Goal: Contribute content: Add original content to the website for others to see

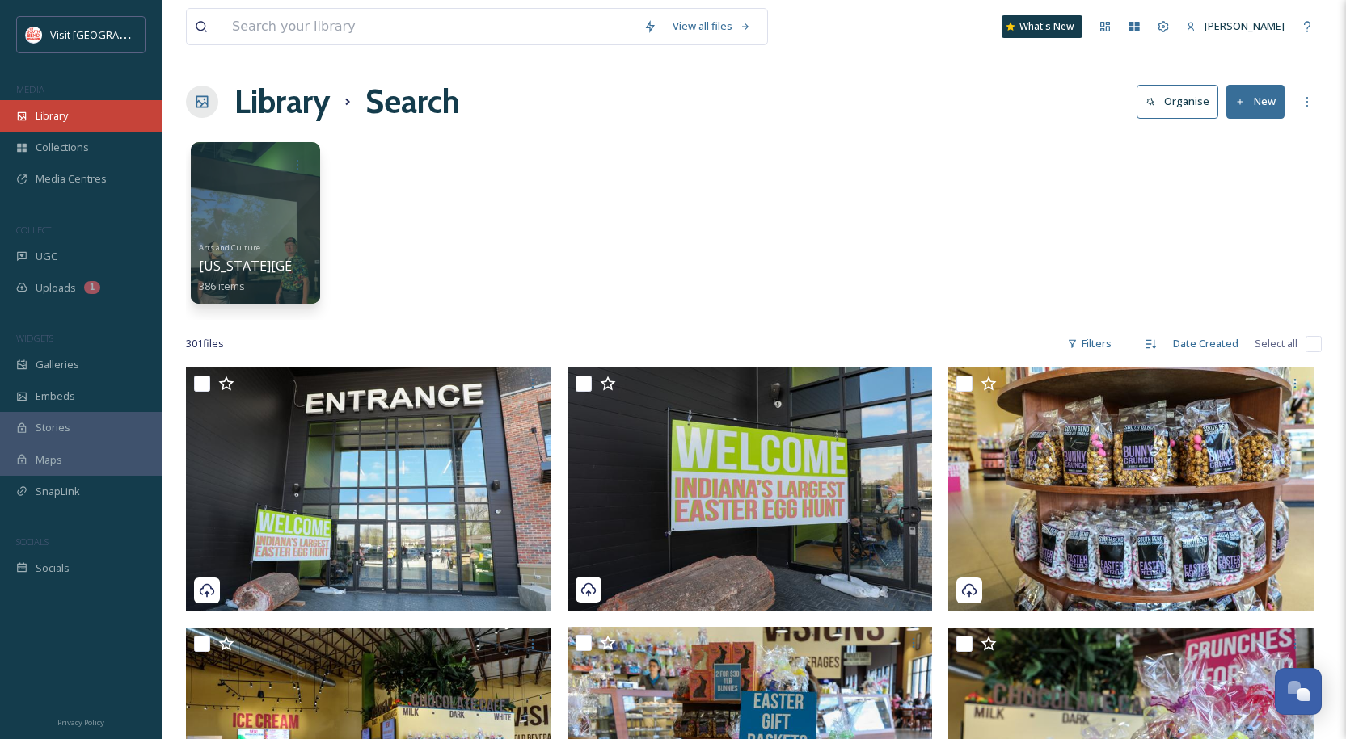
click at [58, 110] on span "Library" at bounding box center [52, 115] width 32 height 15
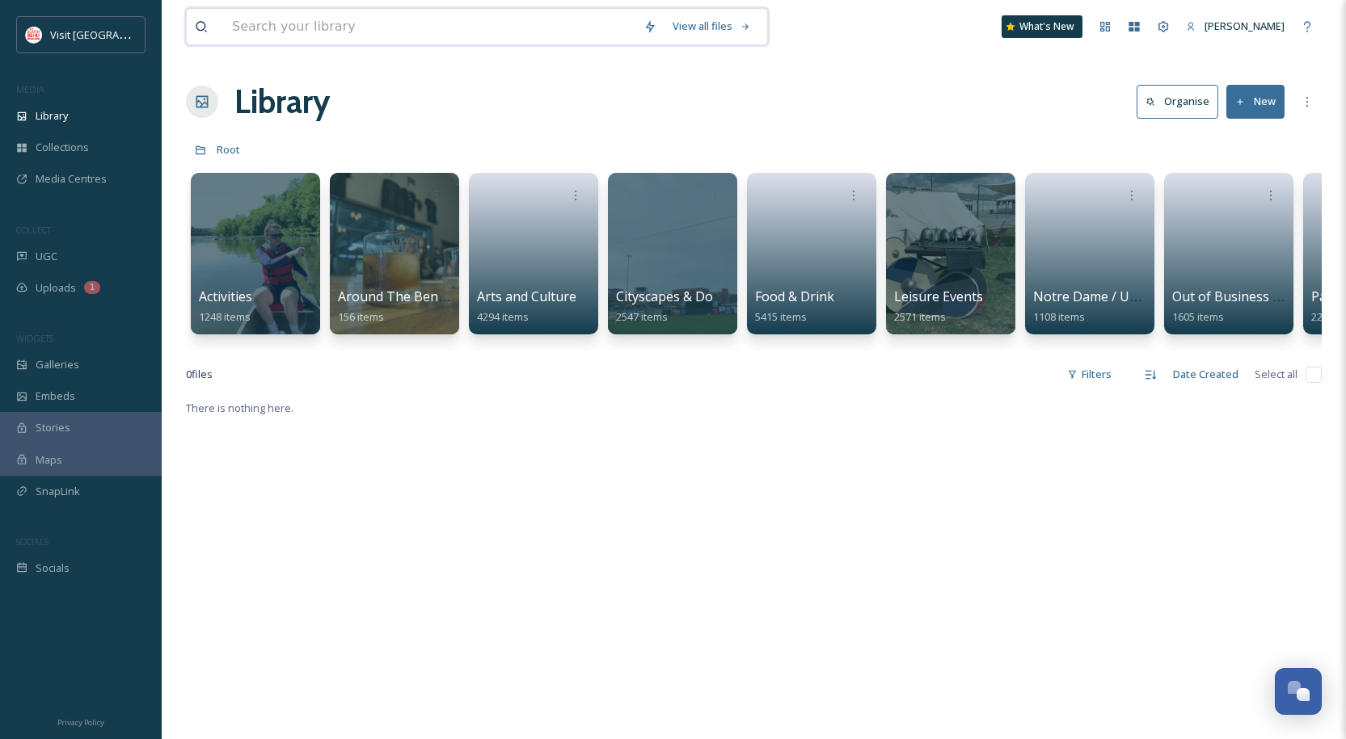
click at [377, 37] on input at bounding box center [429, 27] width 411 height 36
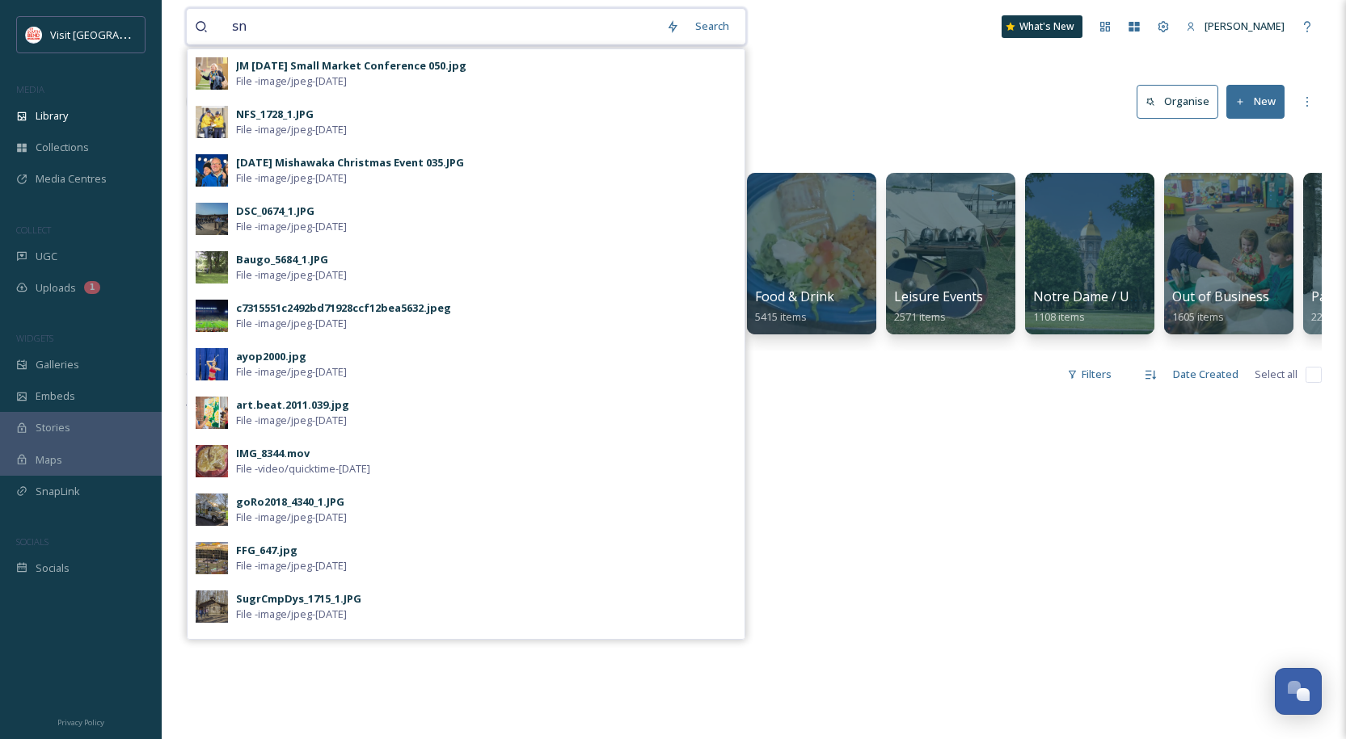
type input "s"
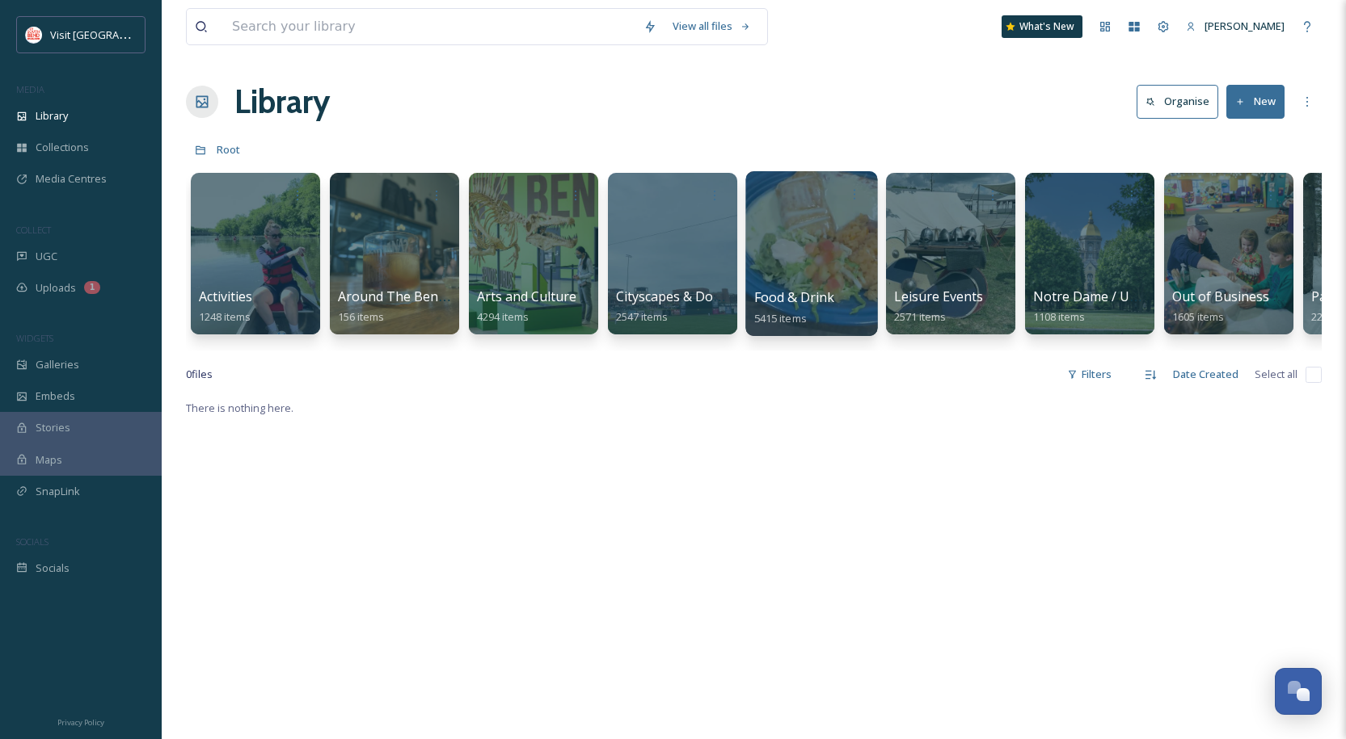
click at [860, 236] on div at bounding box center [811, 253] width 132 height 165
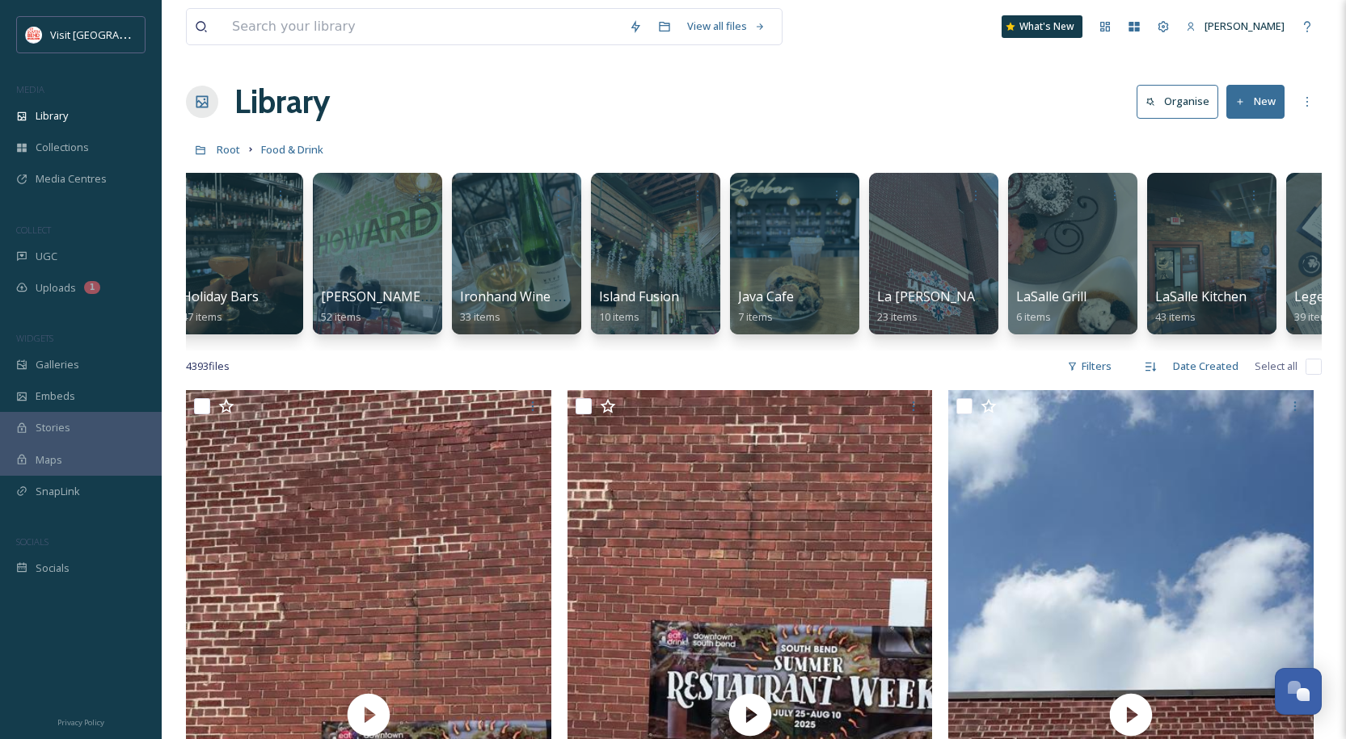
scroll to position [0, 2256]
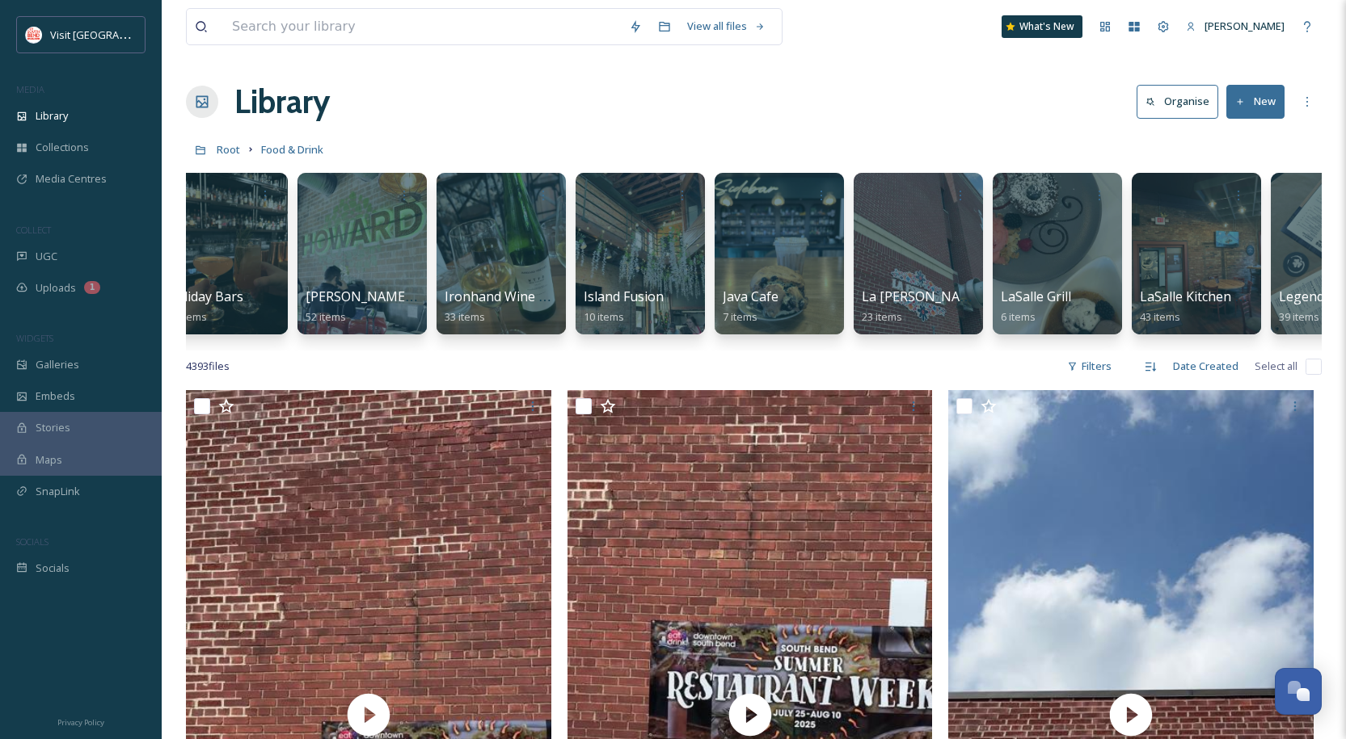
click at [1262, 108] on button "New" at bounding box center [1255, 101] width 58 height 33
click at [1212, 206] on icon at bounding box center [1206, 202] width 13 height 13
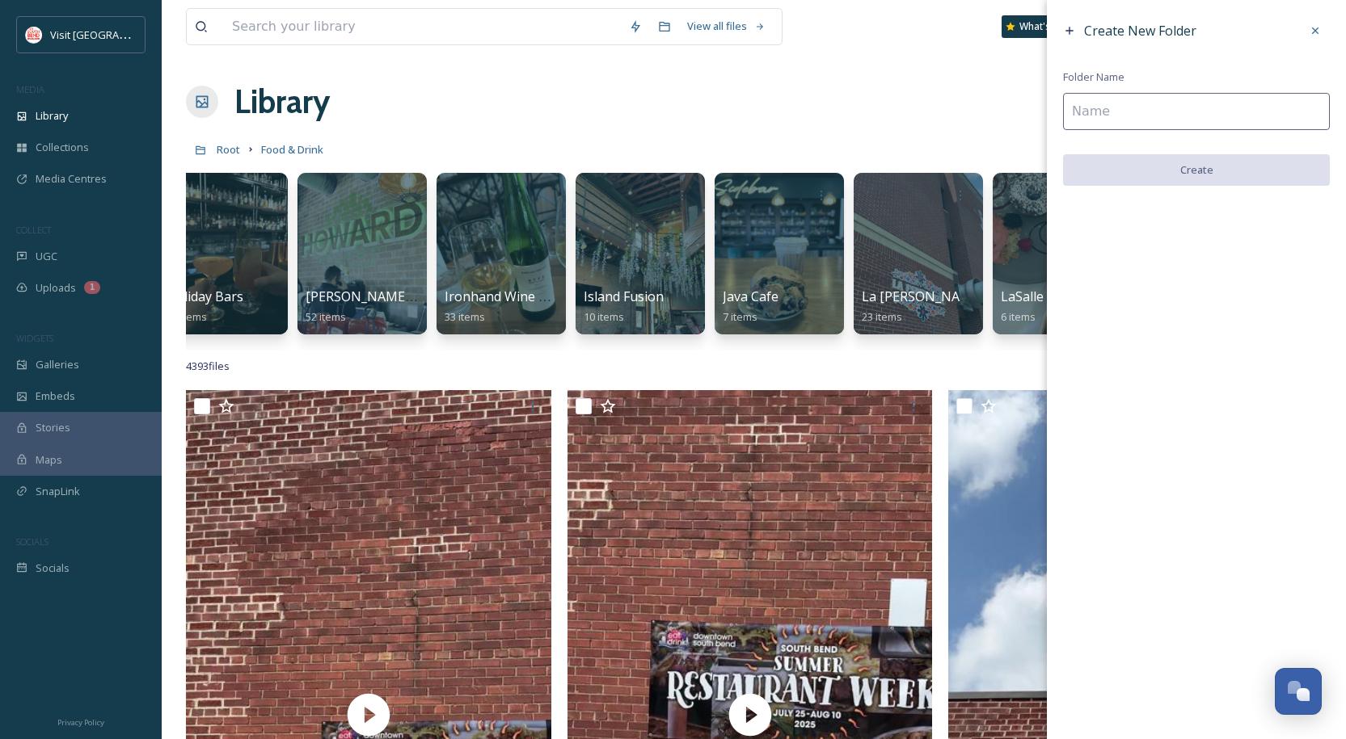
click at [1181, 116] on input at bounding box center [1196, 111] width 267 height 37
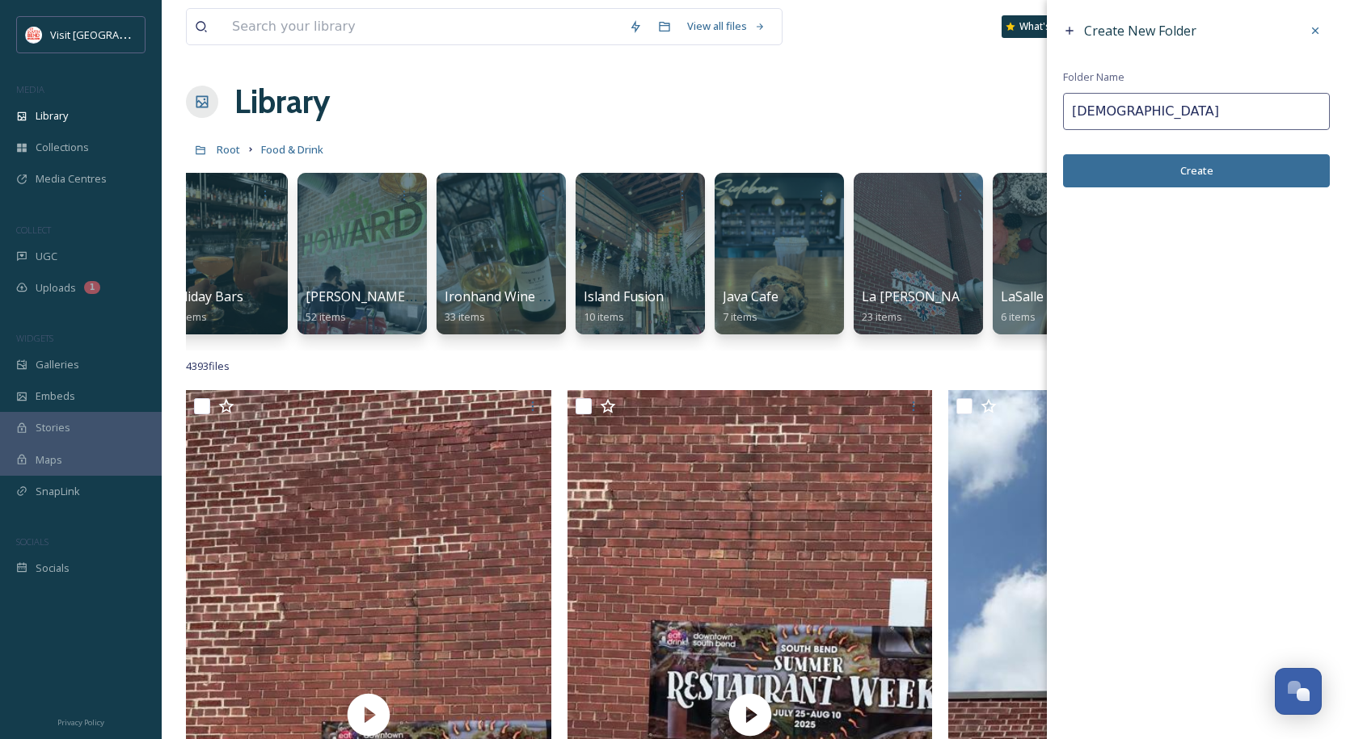
click at [1093, 112] on input "[DEMOGRAPHIC_DATA]" at bounding box center [1196, 111] width 267 height 37
paste input "ú"
type input "[DEMOGRAPHIC_DATA]"
click at [1218, 169] on button "Create" at bounding box center [1196, 170] width 267 height 33
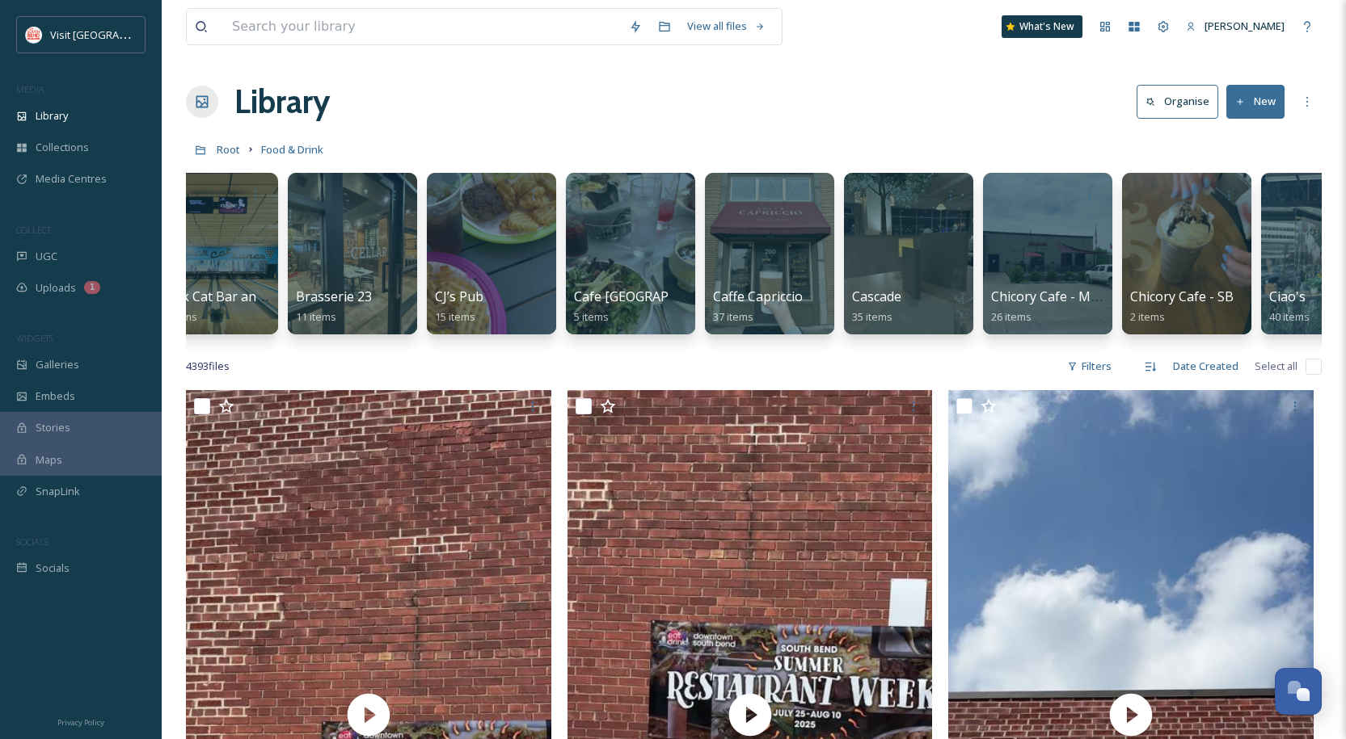
scroll to position [0, 0]
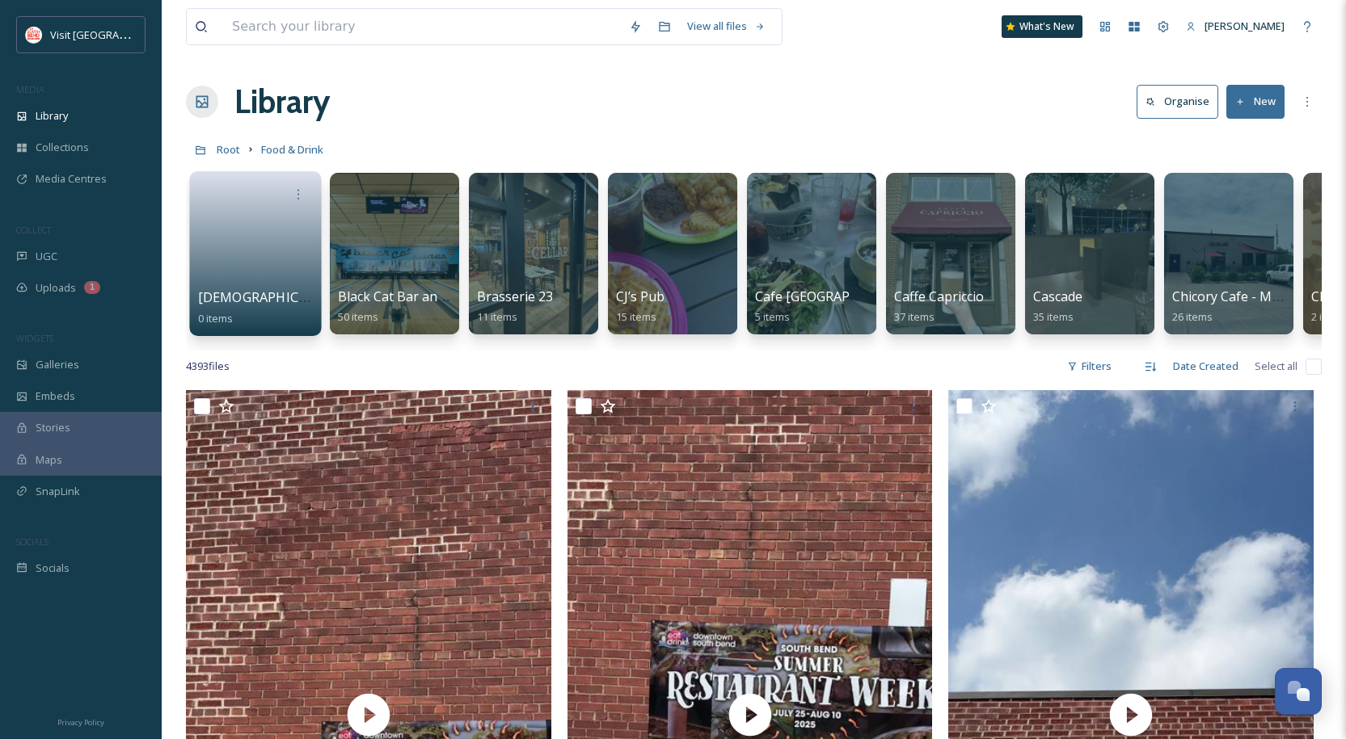
click at [247, 258] on link at bounding box center [256, 248] width 116 height 78
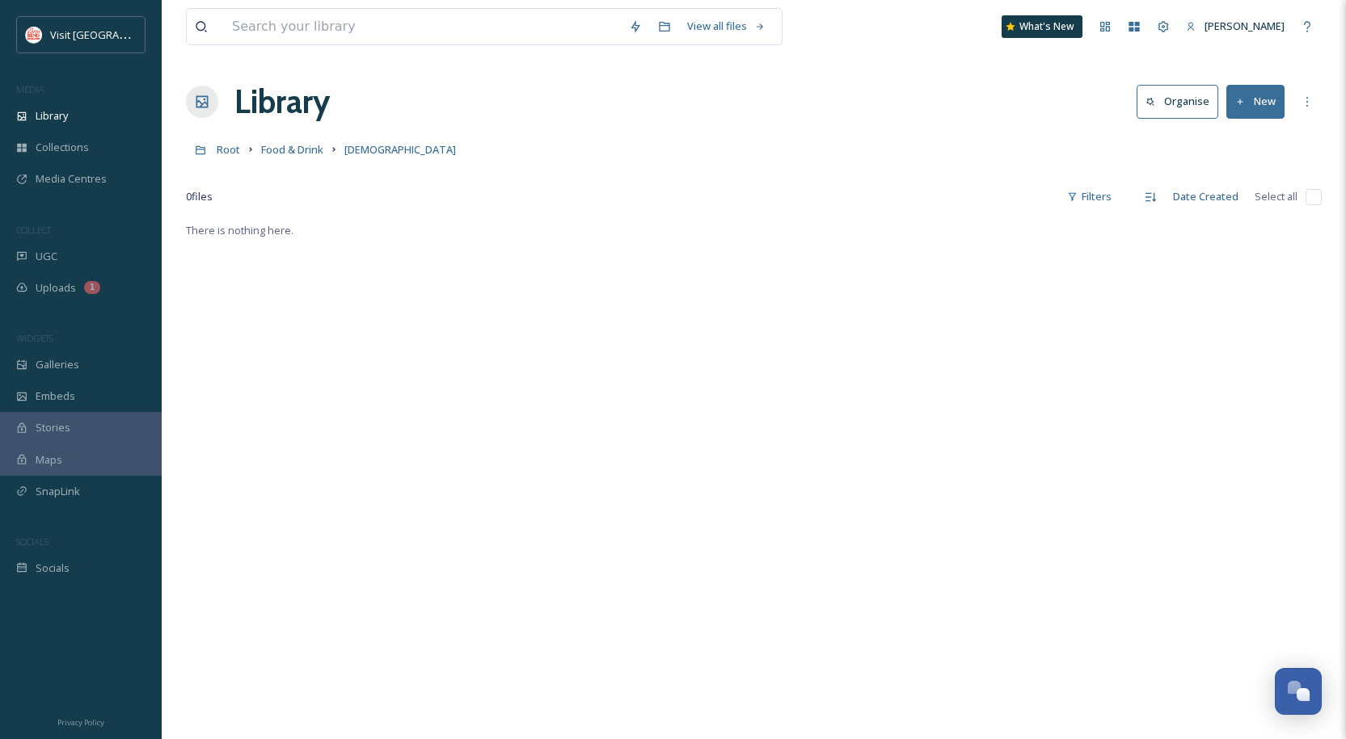
click at [1257, 96] on button "New" at bounding box center [1255, 101] width 58 height 33
click at [1246, 134] on span "File Upload" at bounding box center [1247, 139] width 53 height 15
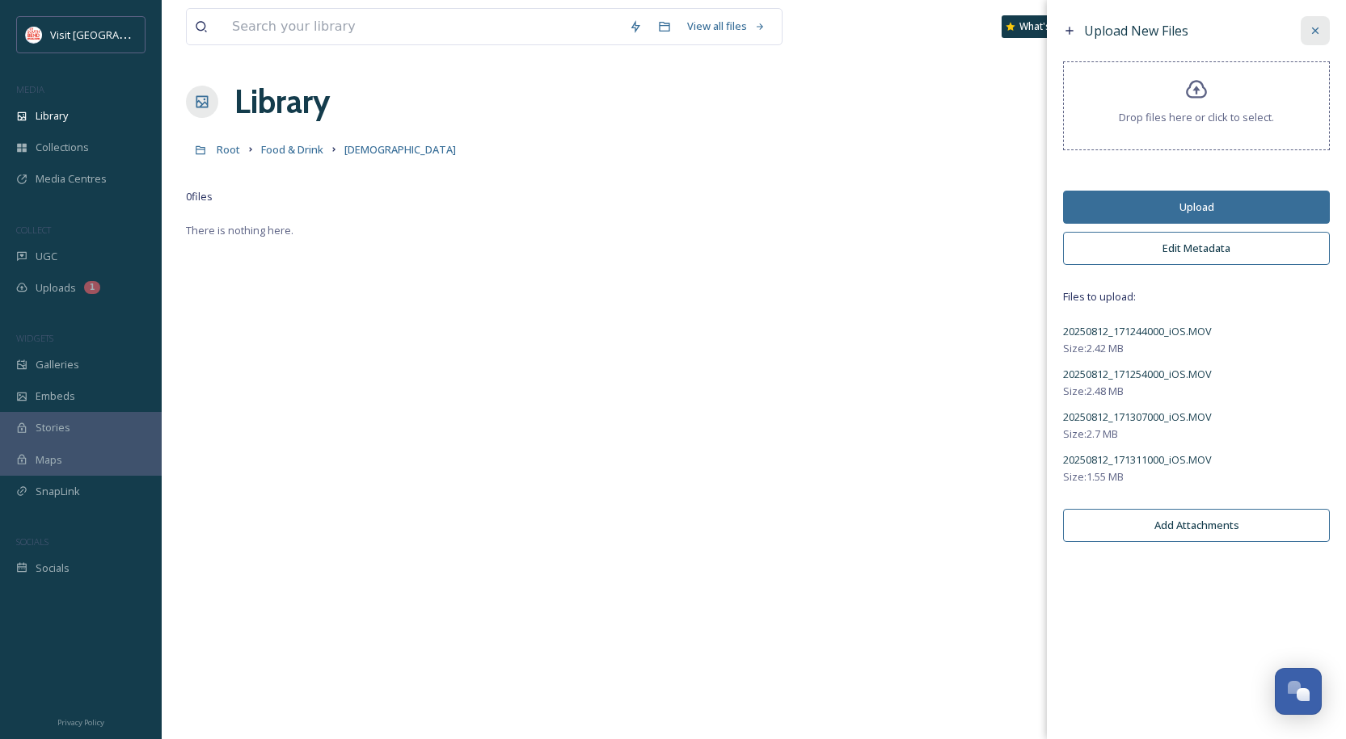
click at [1316, 20] on div at bounding box center [1314, 30] width 29 height 29
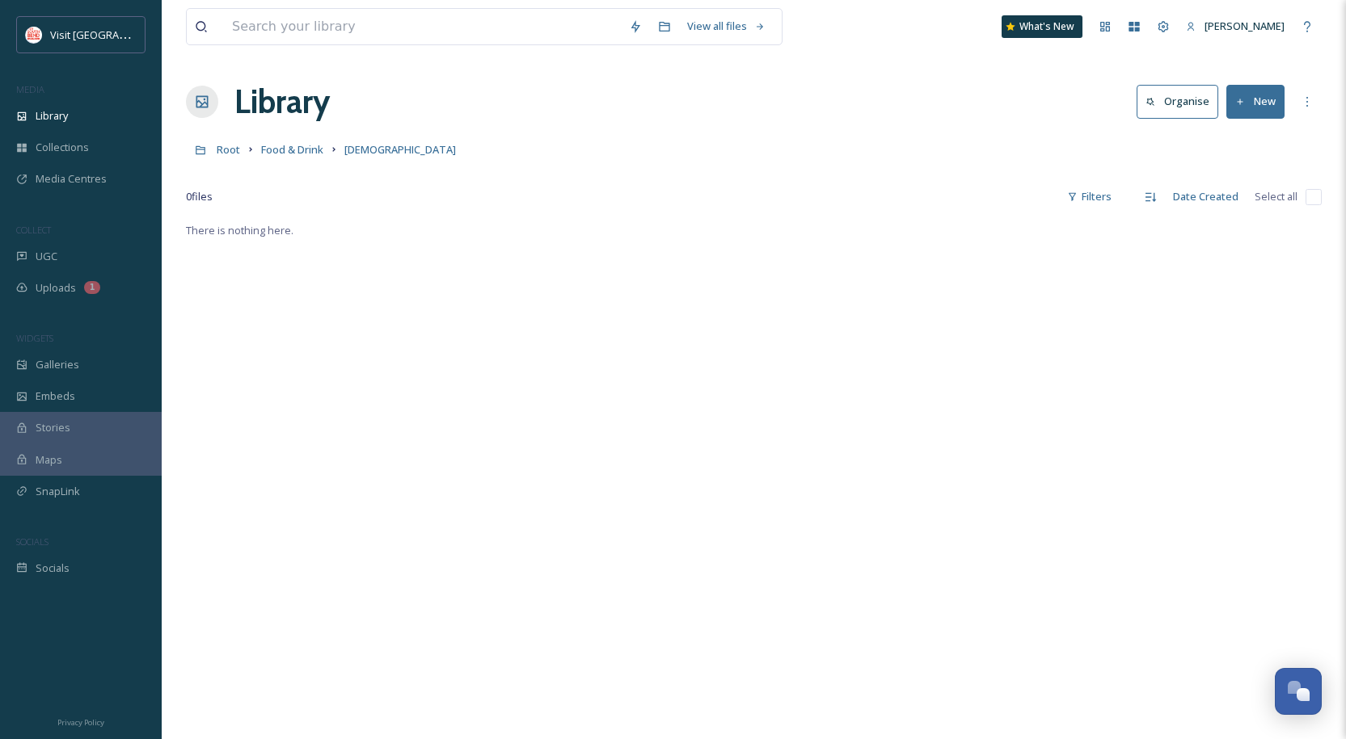
click at [1251, 104] on button "New" at bounding box center [1255, 101] width 58 height 33
click at [1257, 135] on span "File Upload" at bounding box center [1247, 139] width 53 height 15
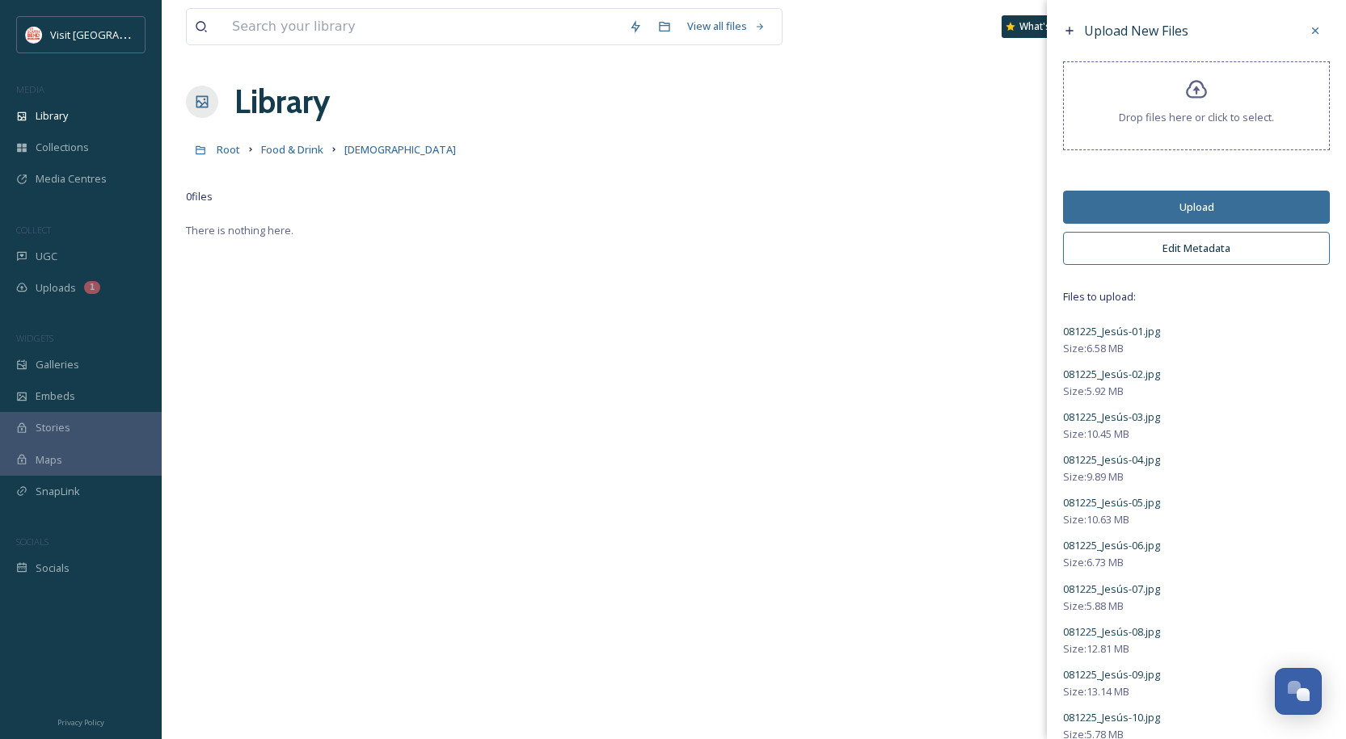
click at [1181, 254] on button "Edit Metadata" at bounding box center [1196, 248] width 267 height 33
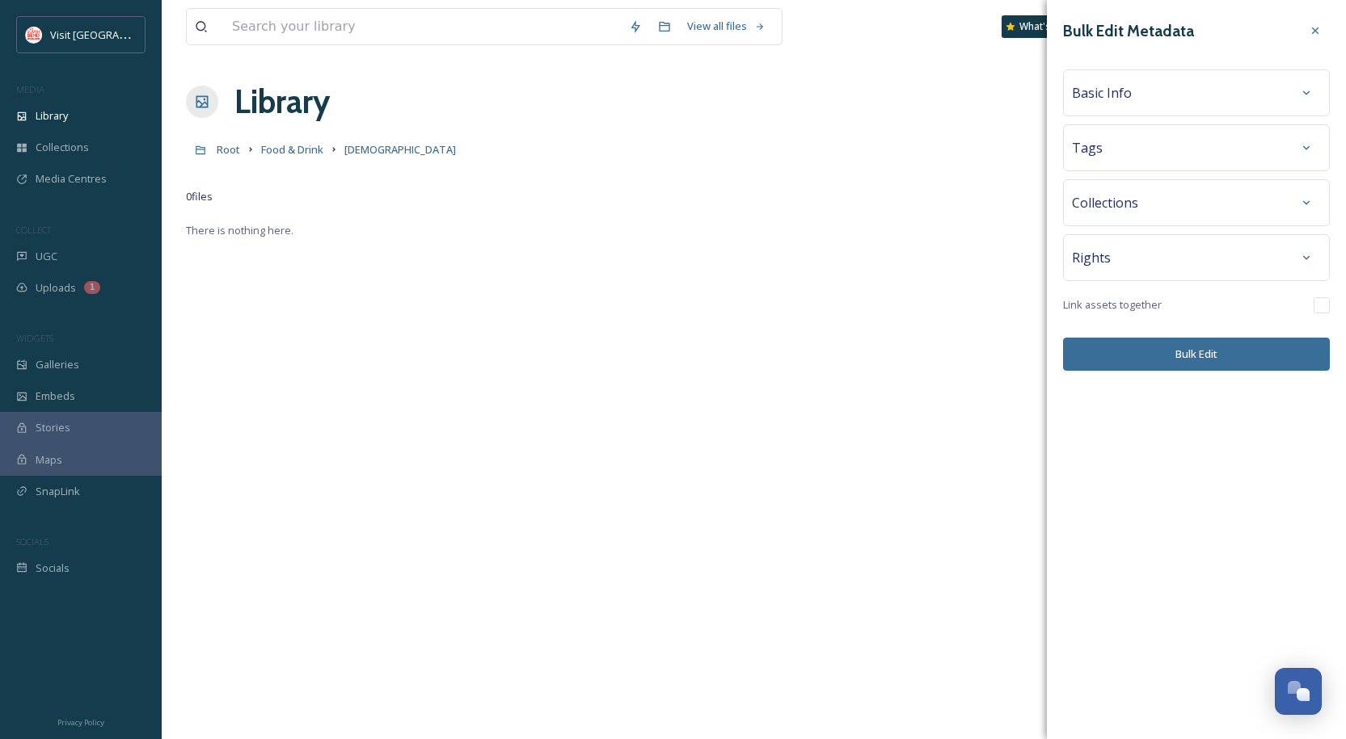
click at [1170, 89] on div "Basic Info" at bounding box center [1196, 92] width 249 height 29
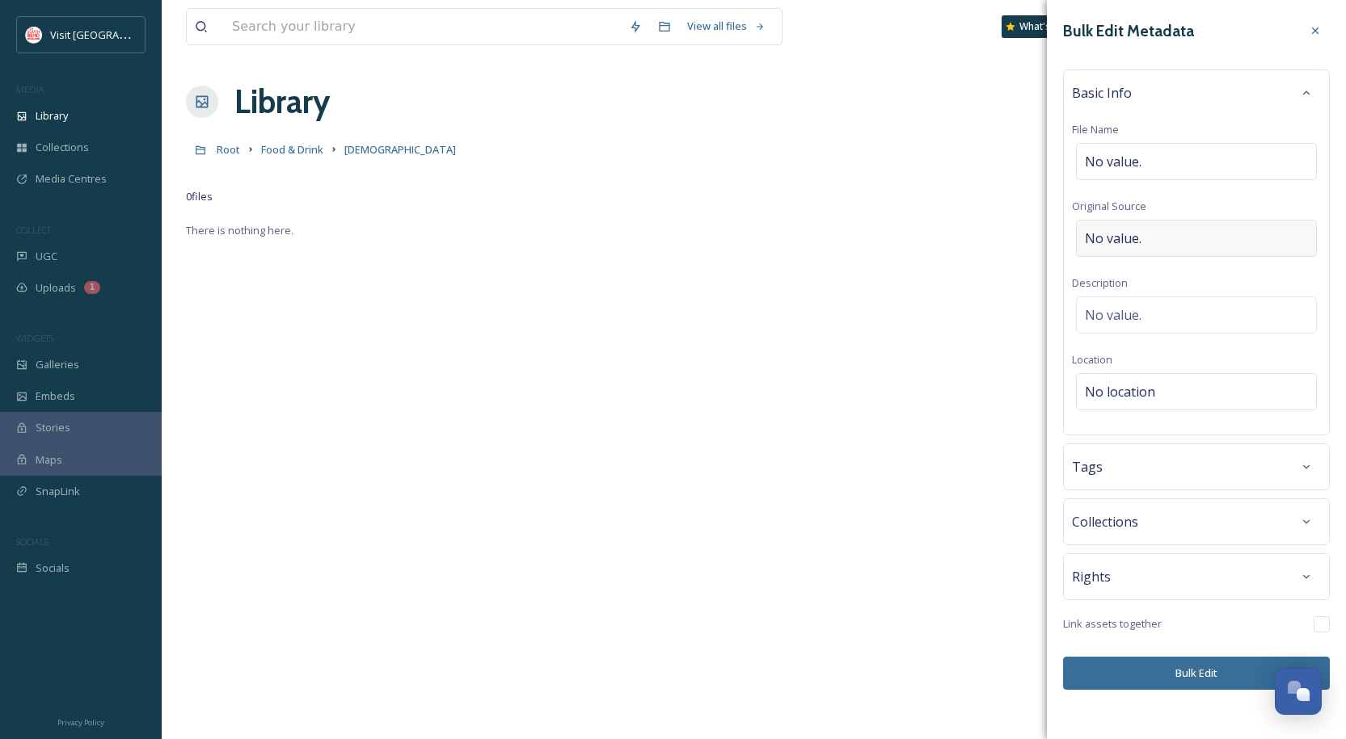
click at [1139, 233] on span "No value." at bounding box center [1113, 238] width 57 height 19
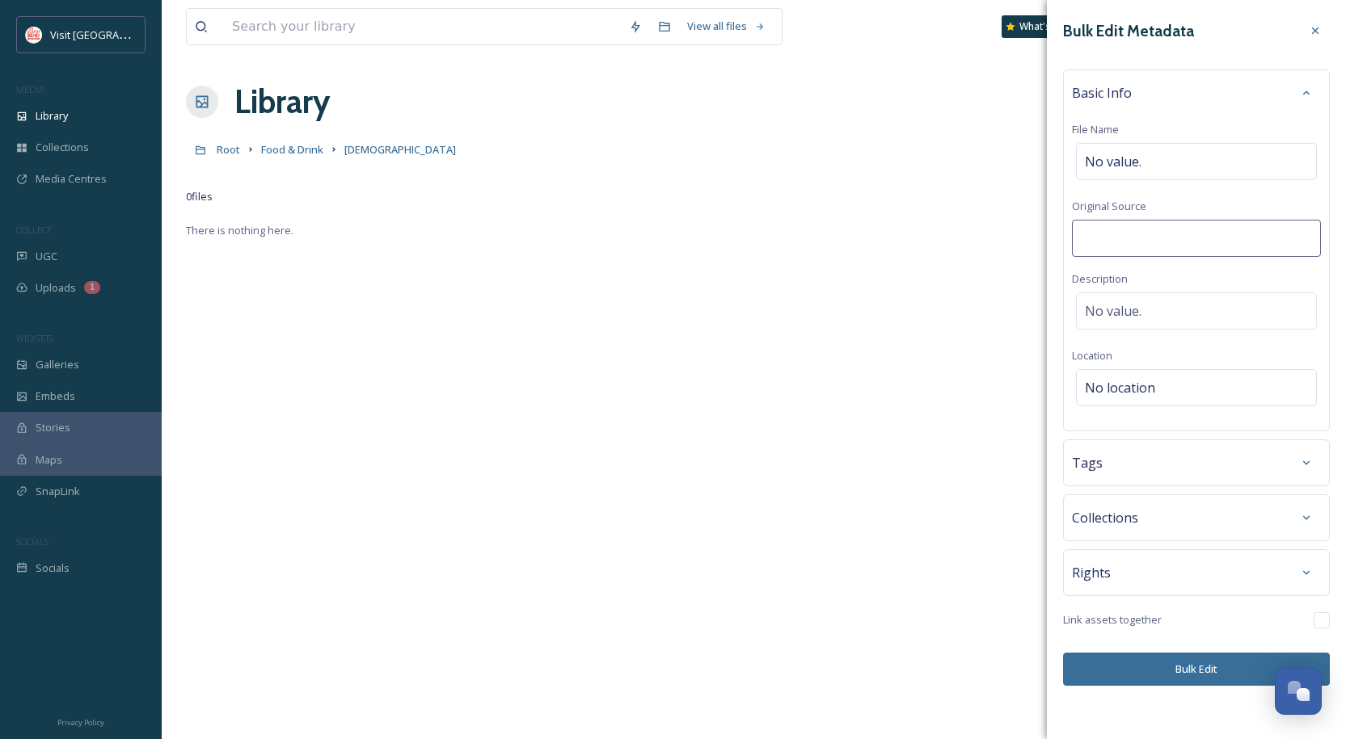
click at [1157, 232] on input at bounding box center [1196, 238] width 249 height 37
type input "[PERSON_NAME]"
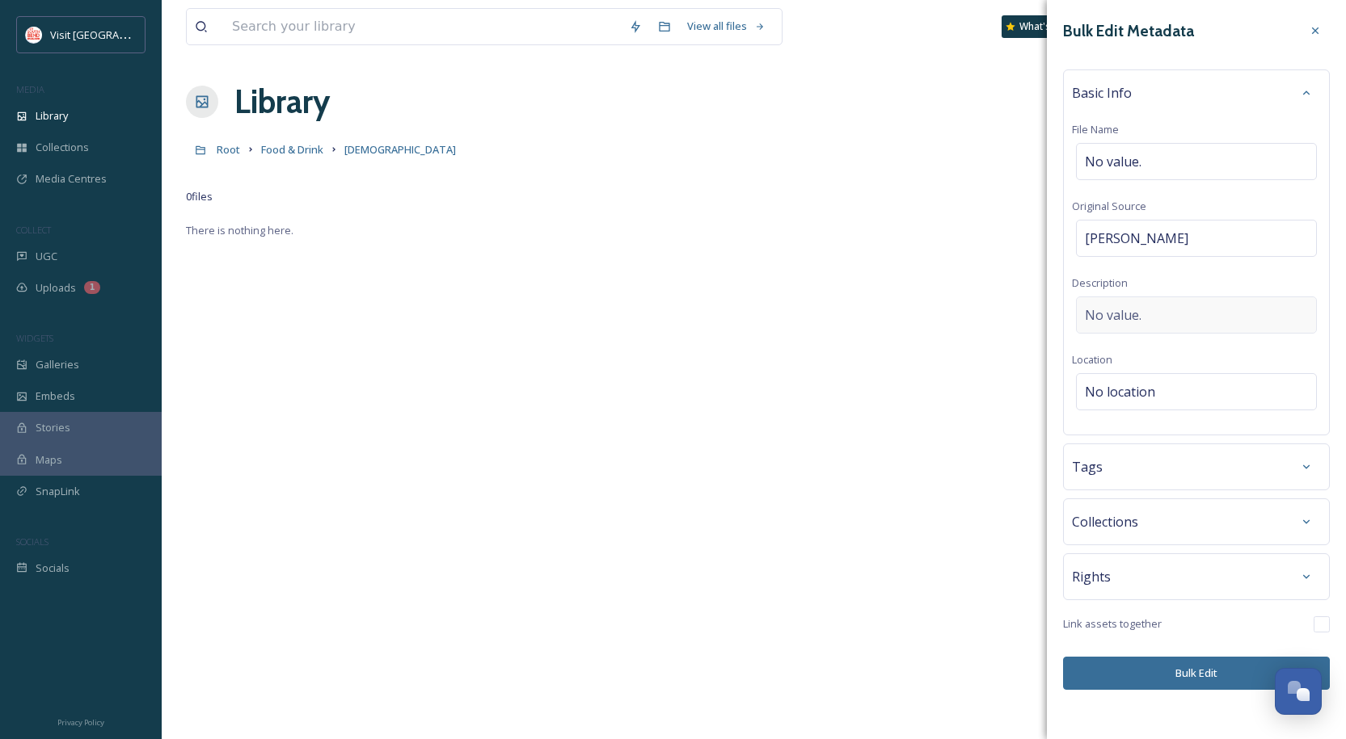
click at [1182, 308] on div "No value." at bounding box center [1196, 315] width 241 height 37
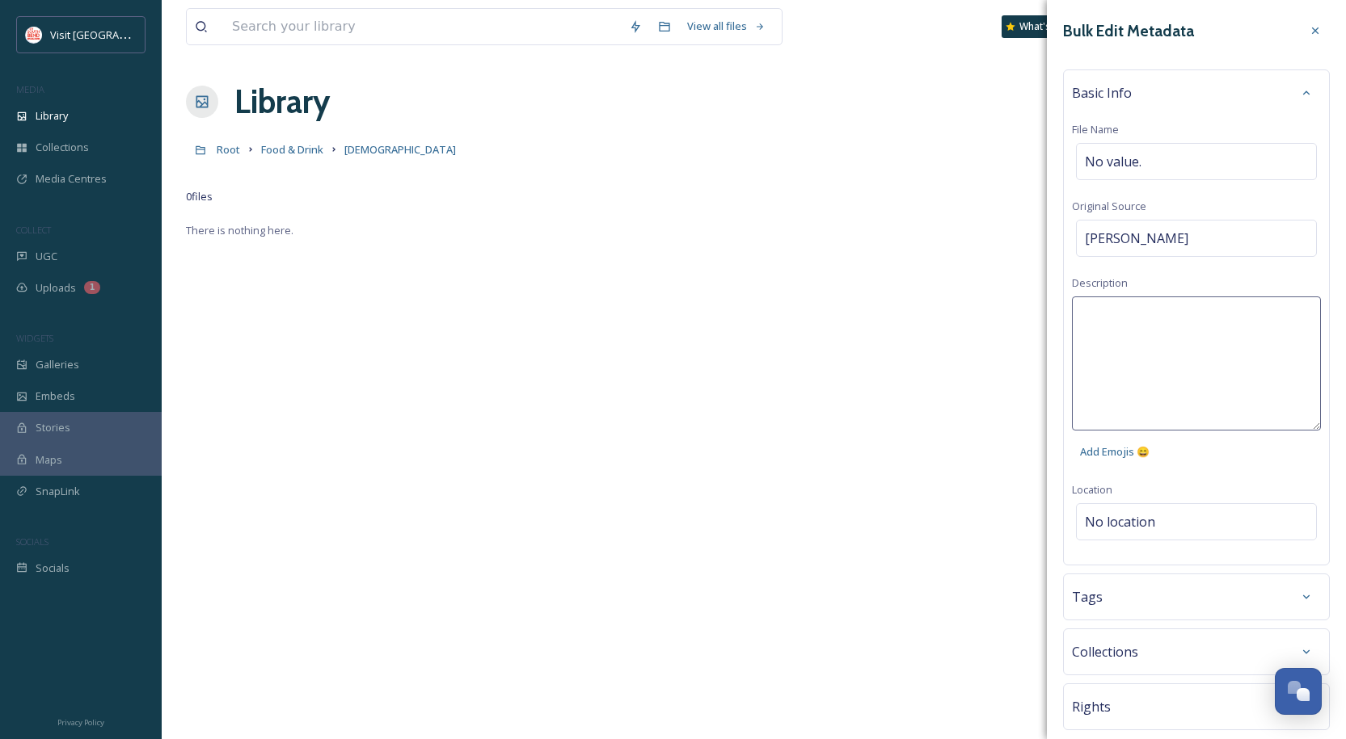
click at [1206, 357] on textarea at bounding box center [1196, 364] width 249 height 134
paste textarea "ú"
type textarea "[PERSON_NAME] Latin Grill"
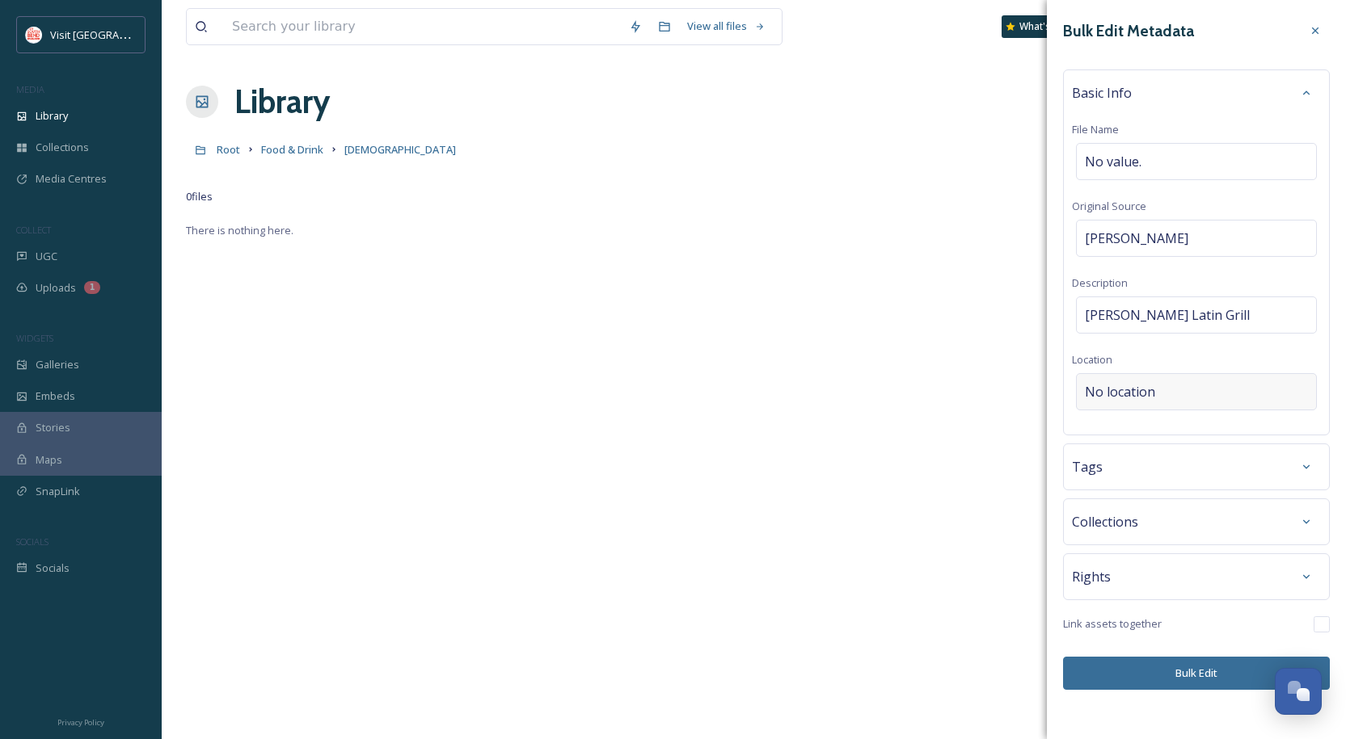
click at [1185, 512] on div "Bulk Edit Metadata Basic Info File Name No value. Original Source [PERSON_NAME]…" at bounding box center [1196, 353] width 299 height 706
click at [1144, 384] on span "No location" at bounding box center [1120, 391] width 70 height 19
click at [1144, 384] on input at bounding box center [1195, 392] width 239 height 36
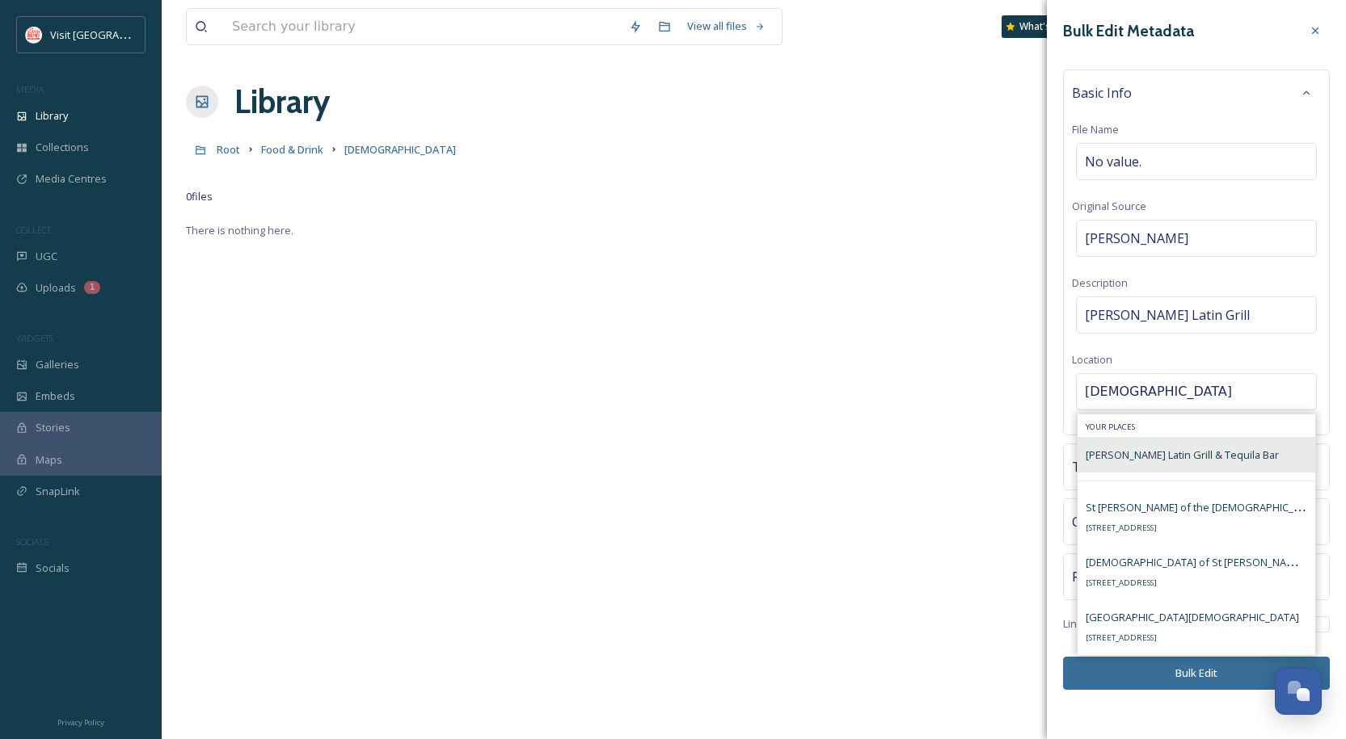
type input "[DEMOGRAPHIC_DATA]"
click at [1194, 456] on span "[PERSON_NAME] Latin Grill & Tequila Bar" at bounding box center [1181, 455] width 193 height 15
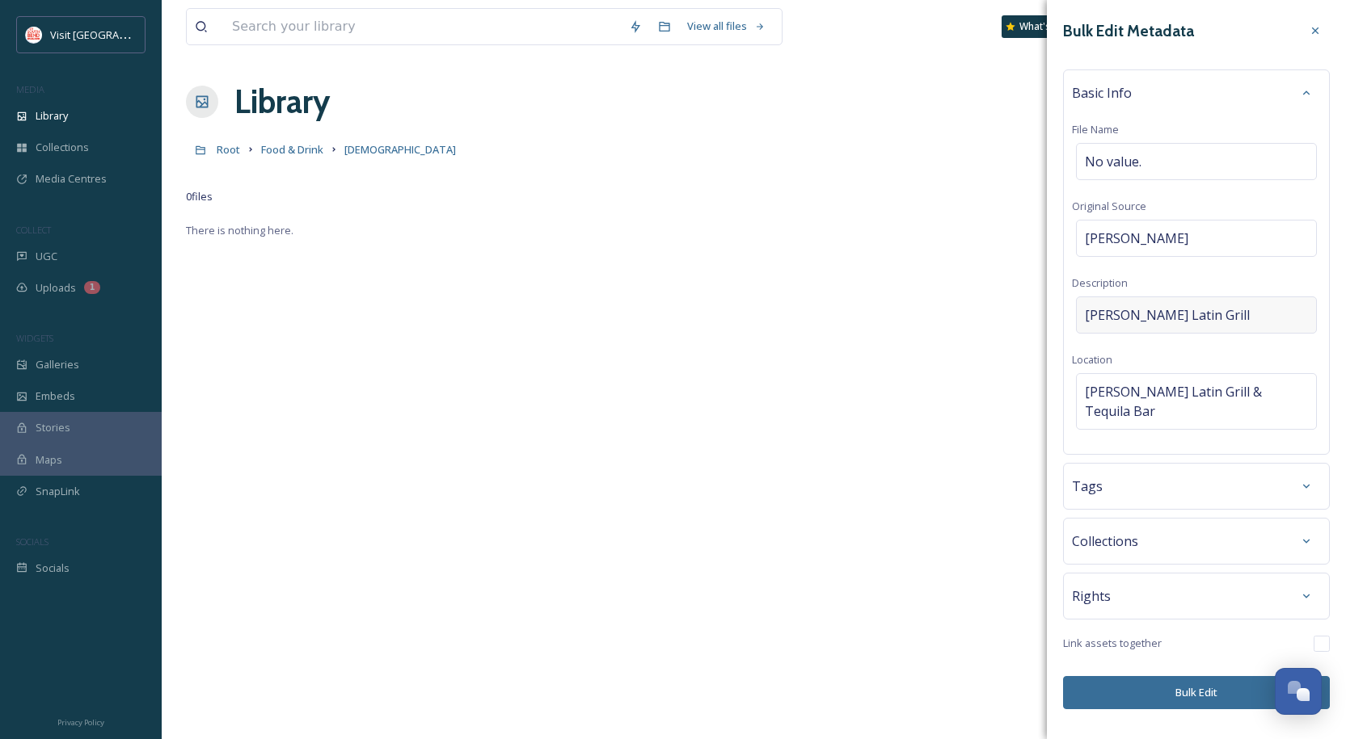
click at [1210, 304] on div "[PERSON_NAME] Latin Grill" at bounding box center [1196, 315] width 241 height 37
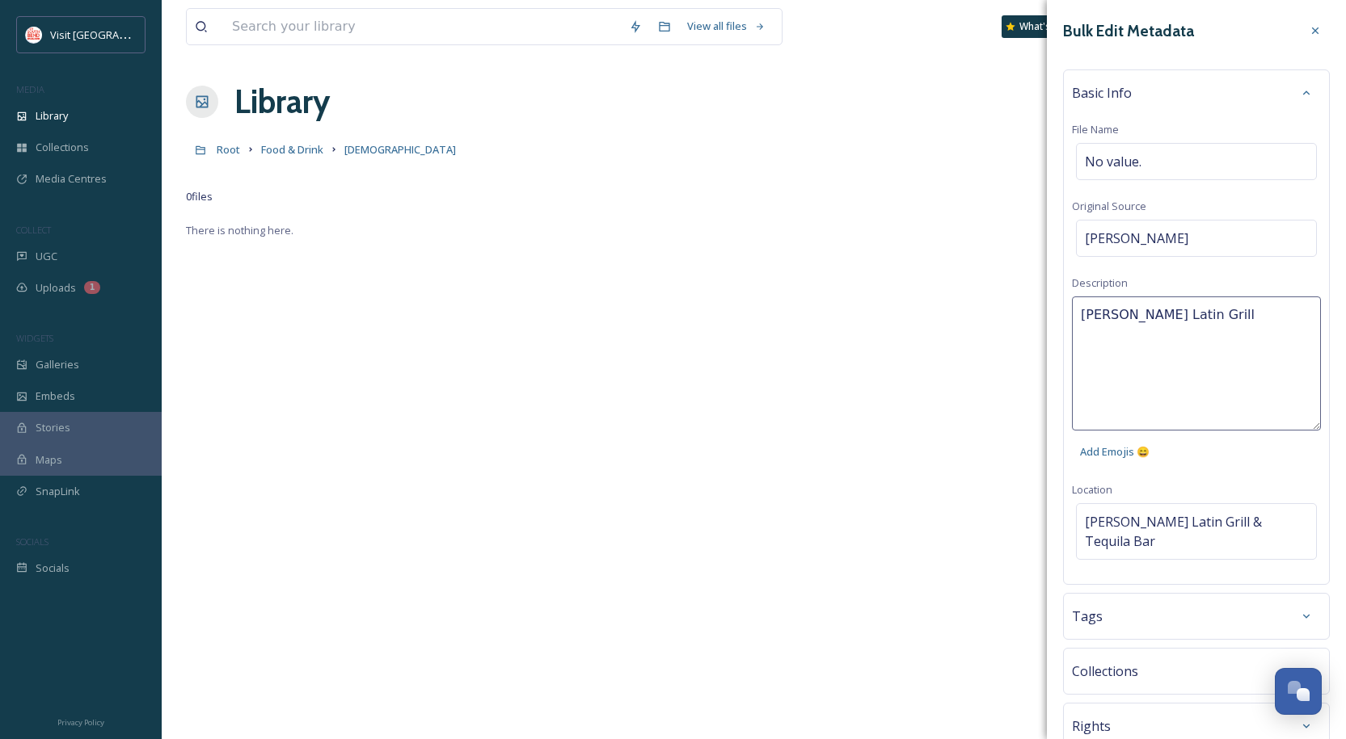
click at [1210, 304] on textarea "[PERSON_NAME] Latin Grill" at bounding box center [1196, 364] width 249 height 134
type textarea "[PERSON_NAME] Latin Grill & Tequila Bar"
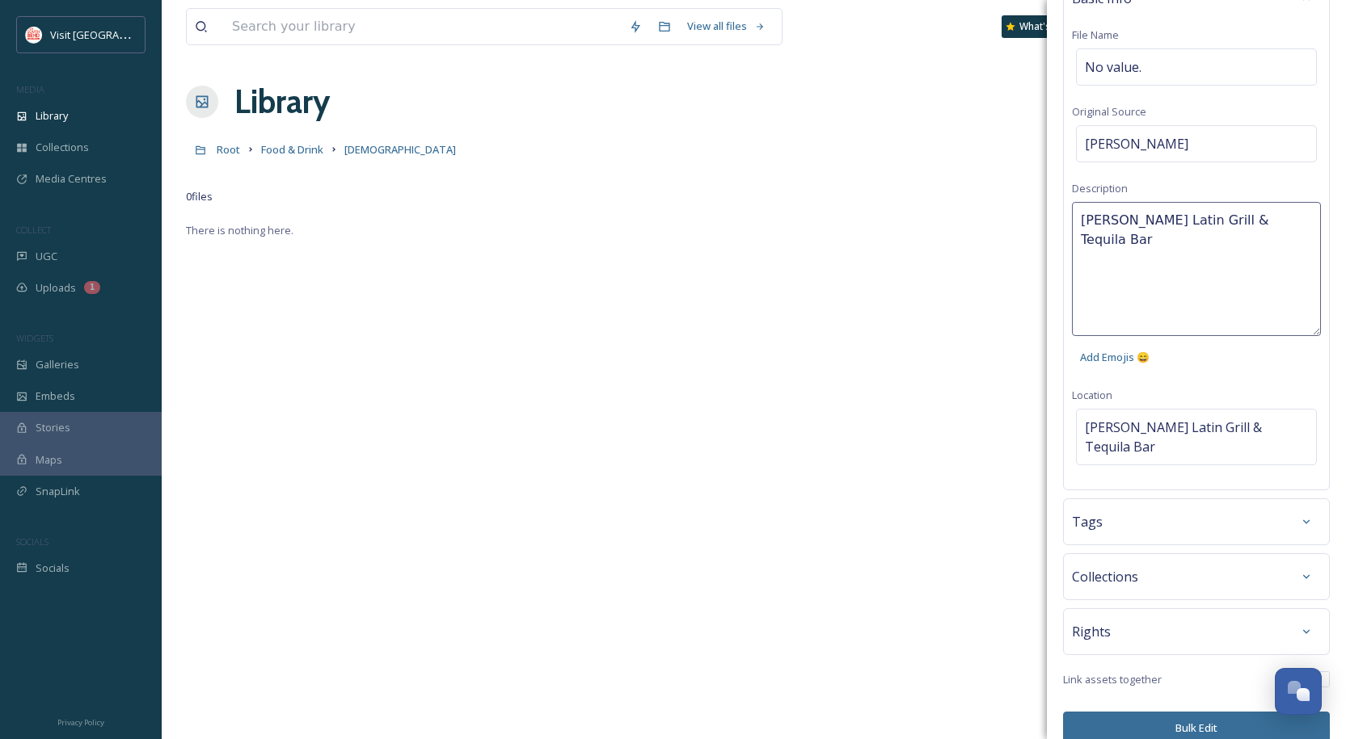
scroll to position [96, 0]
click at [1215, 709] on div "Bulk Edit Metadata Basic Info File Name No value. Original Source [PERSON_NAME]…" at bounding box center [1196, 369] width 299 height 739
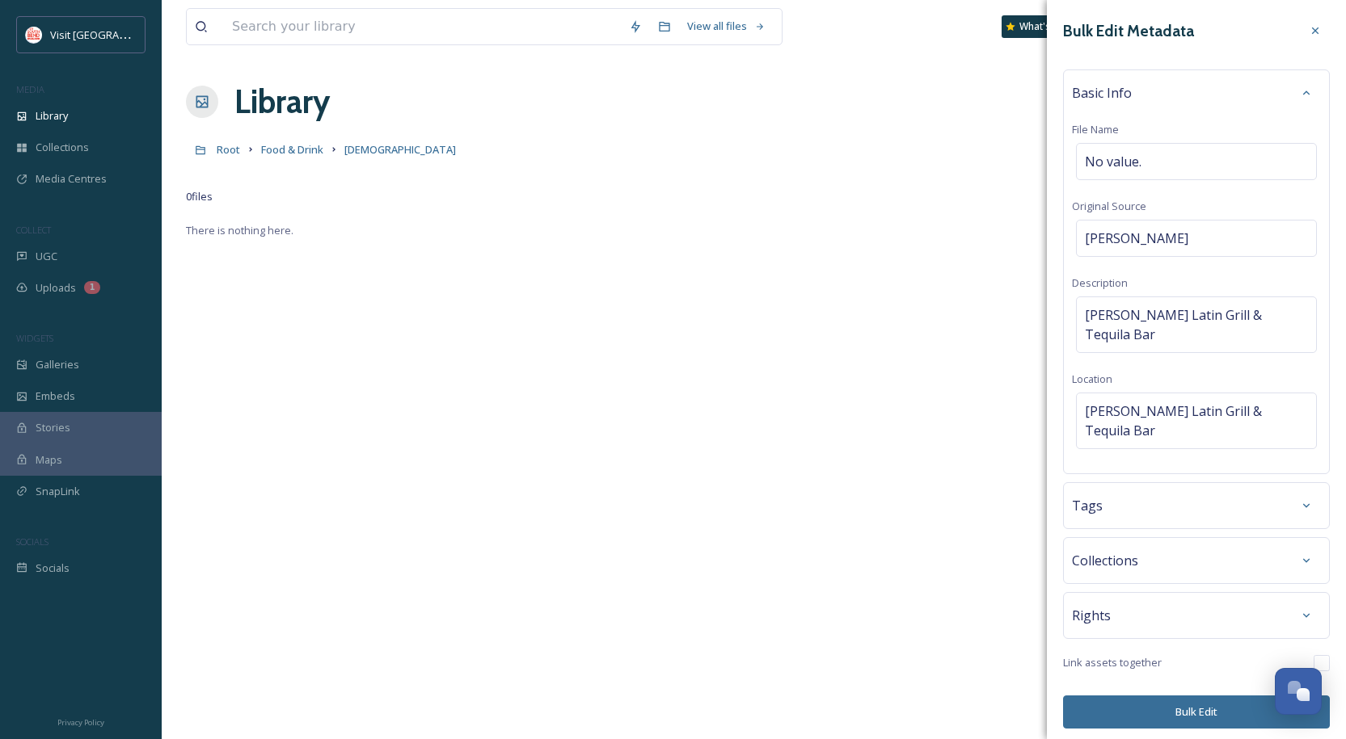
click at [1192, 696] on button "Bulk Edit" at bounding box center [1196, 712] width 267 height 33
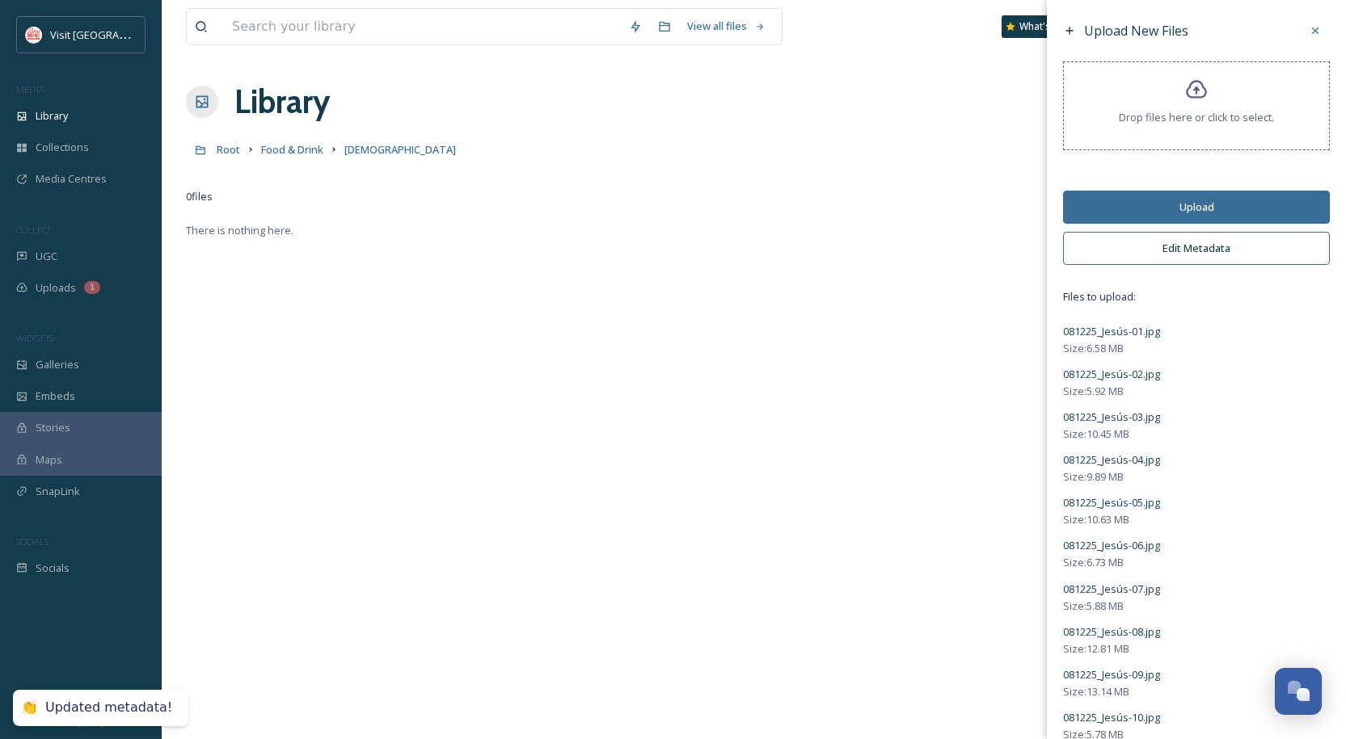
click at [1192, 200] on button "Upload" at bounding box center [1196, 207] width 267 height 33
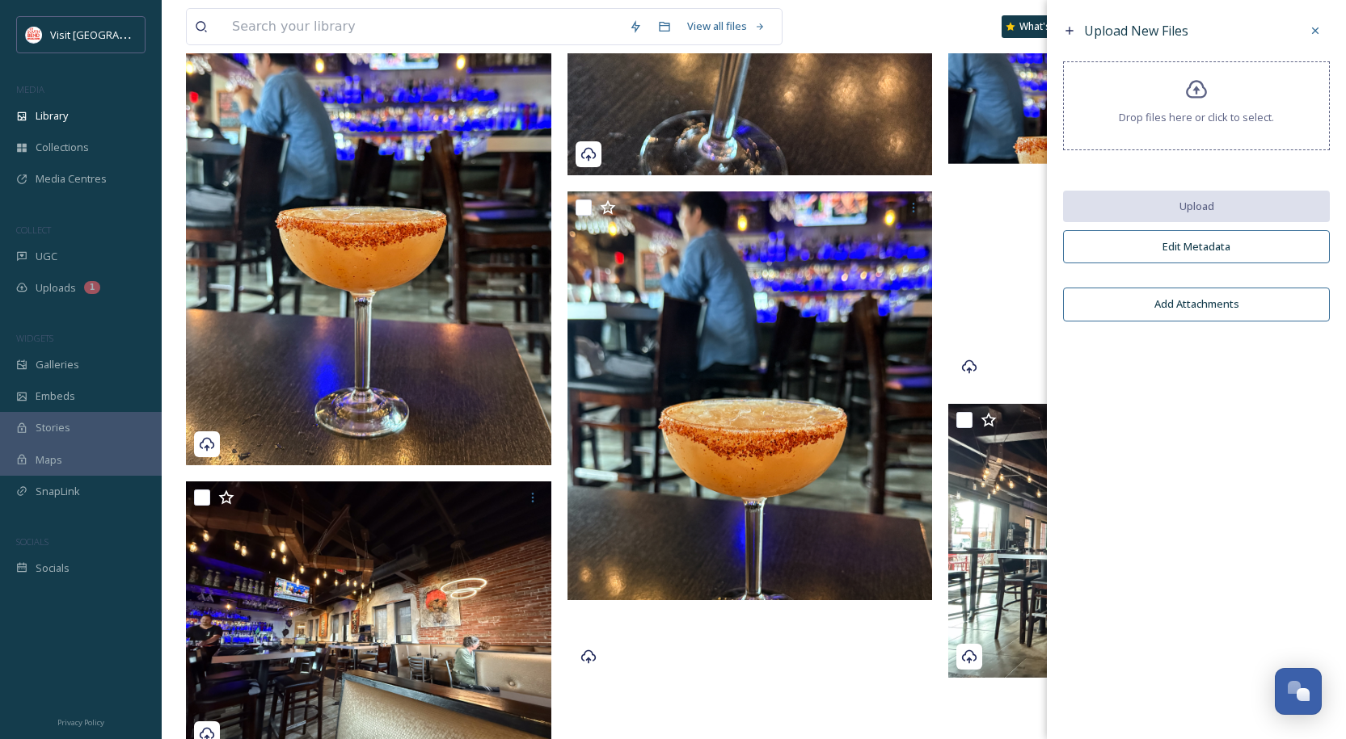
scroll to position [1660, 0]
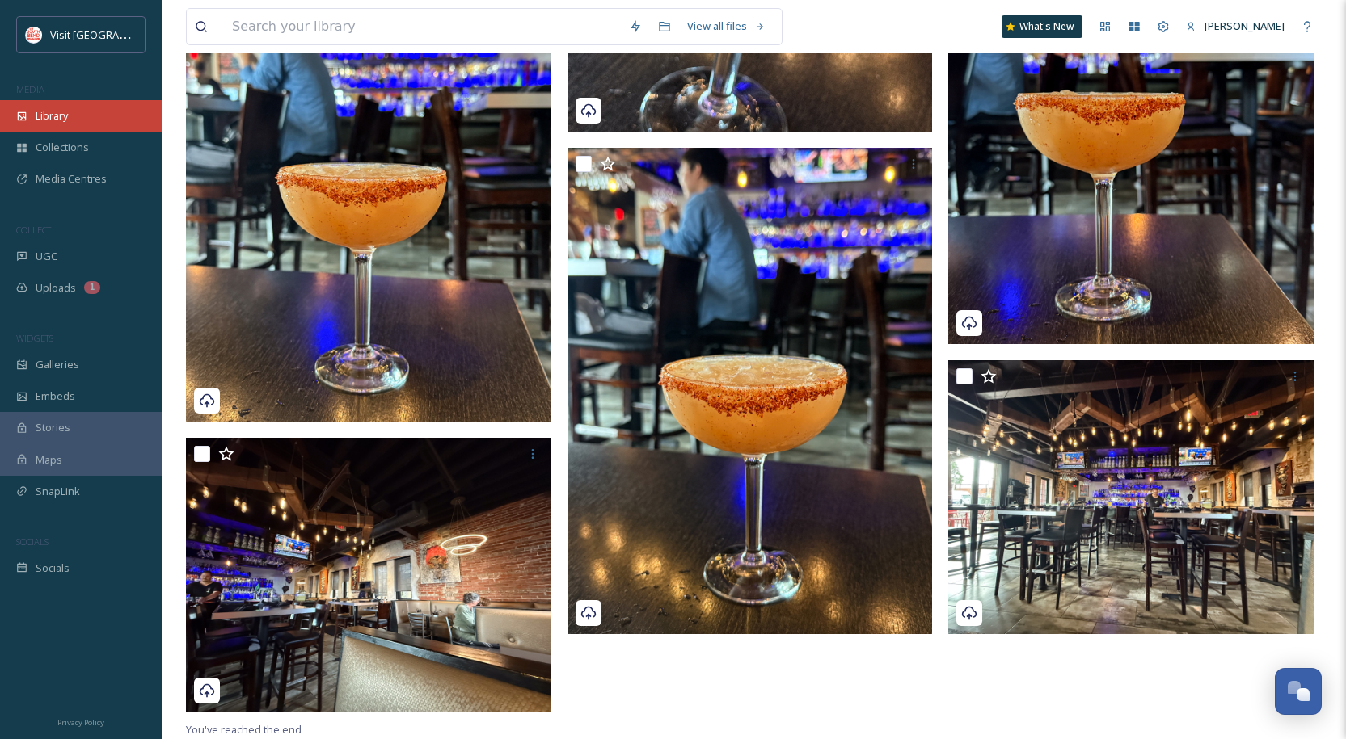
click at [95, 127] on div "Library" at bounding box center [81, 116] width 162 height 32
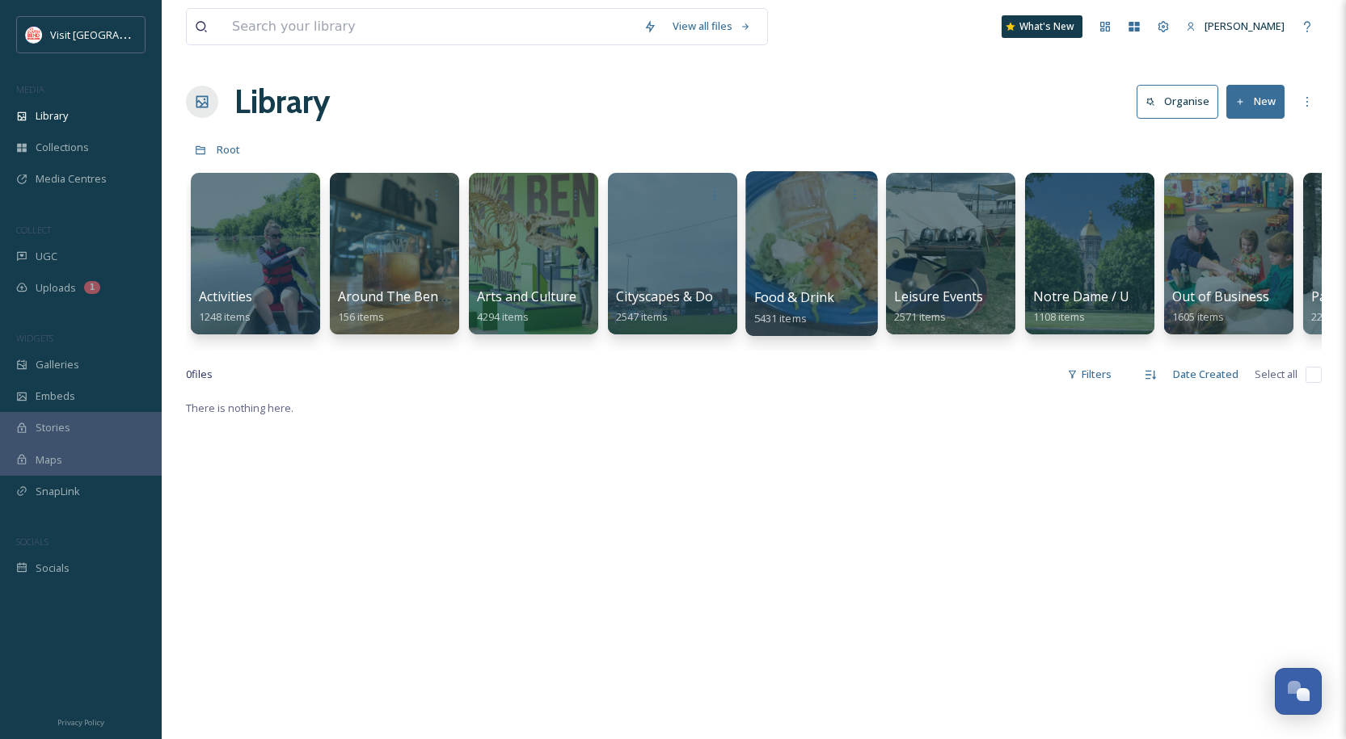
click at [796, 281] on div at bounding box center [811, 253] width 132 height 165
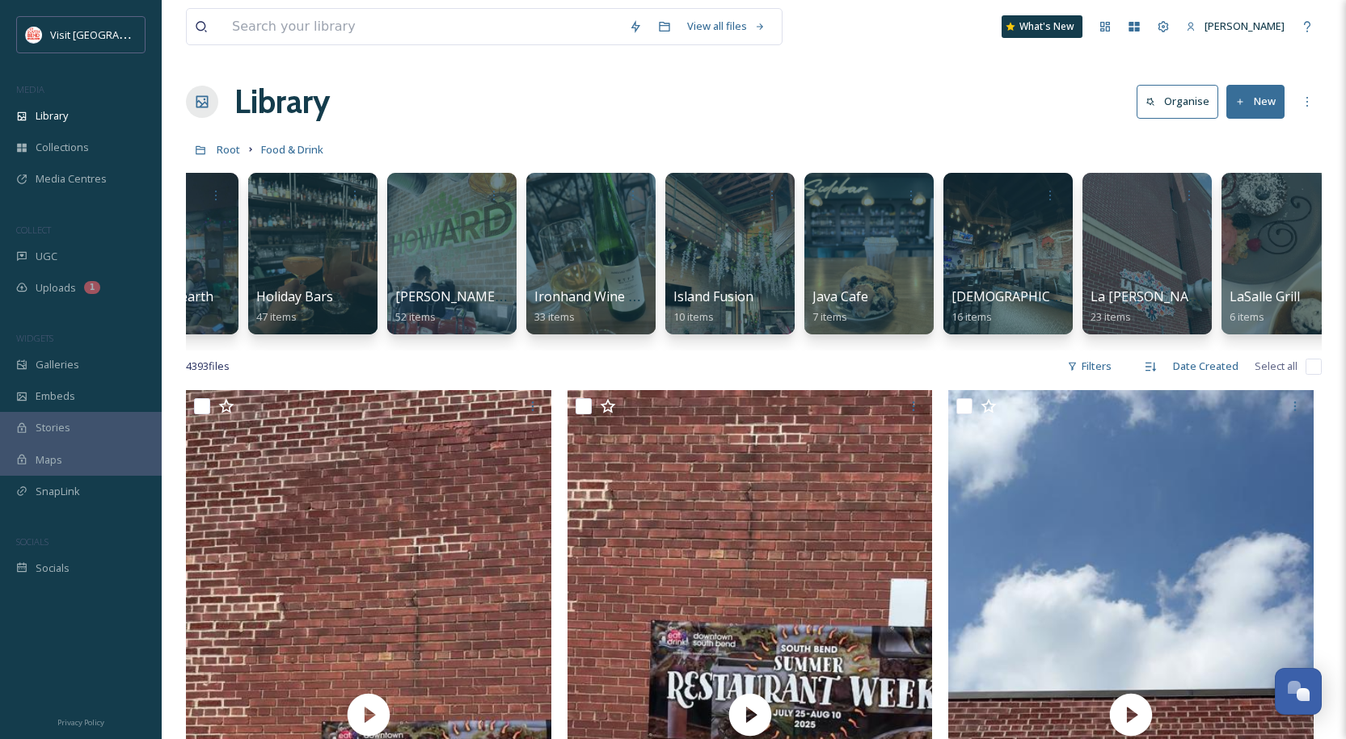
scroll to position [0, 2329]
